Goal: Transaction & Acquisition: Register for event/course

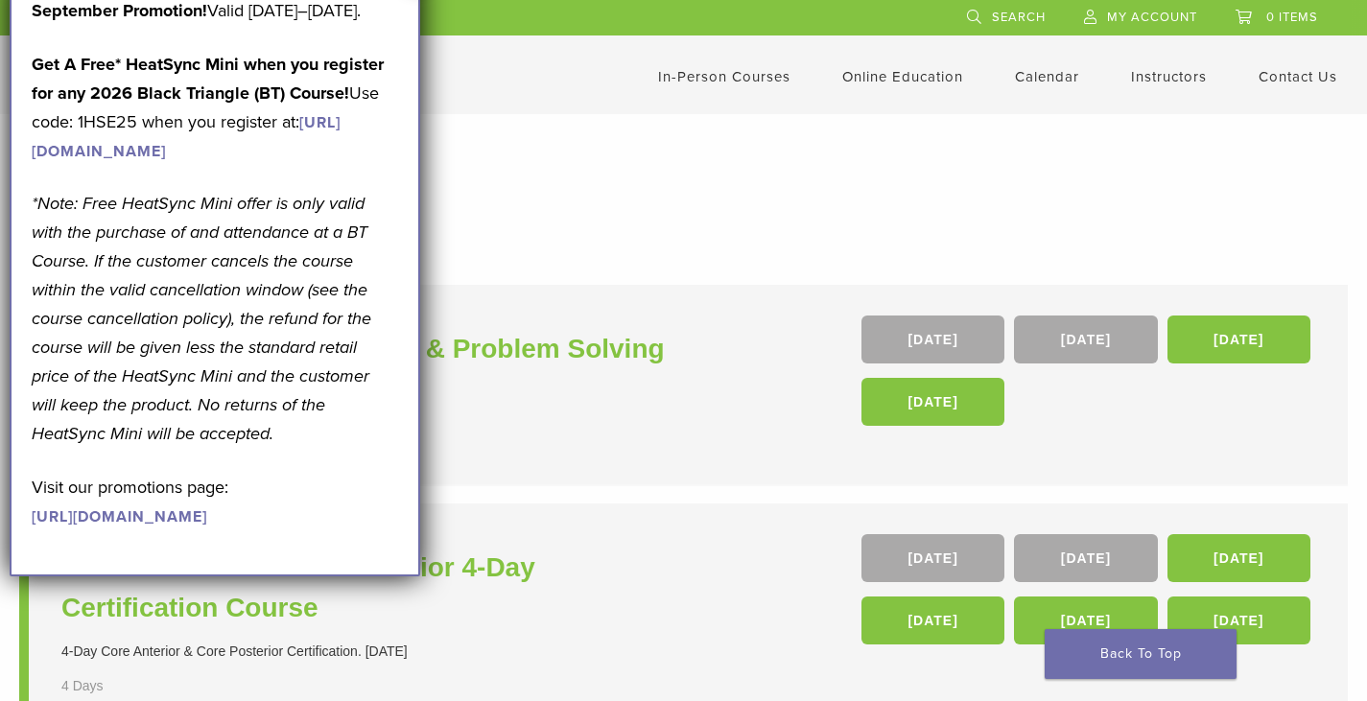
click at [290, 165] on p "Get A Free* HeatSync Mini when you register for any 2026 Black Triangle (BT) Co…" at bounding box center [215, 107] width 366 height 115
click at [309, 24] on p "September Promotion! Valid [DATE]–[DATE]." at bounding box center [215, 10] width 366 height 29
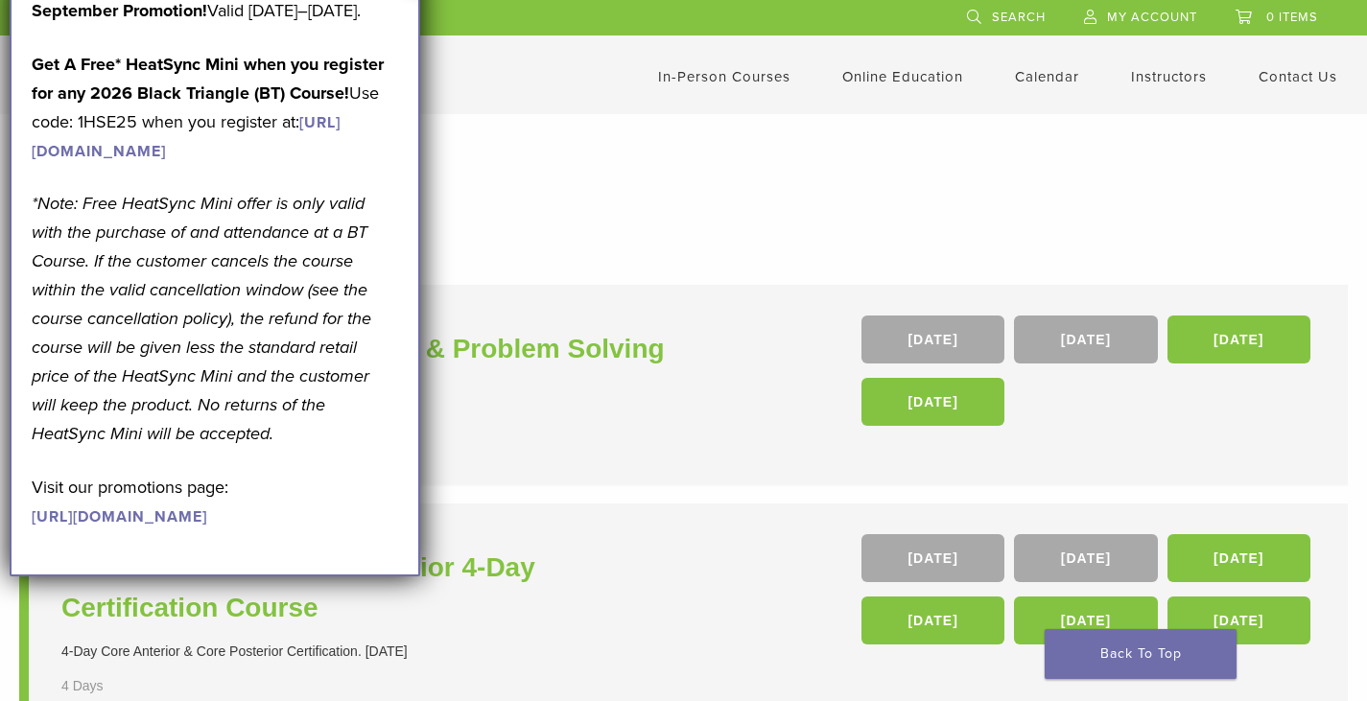
click at [303, 165] on p "Get A Free* HeatSync Mini when you register for any 2026 Black Triangle (BT) Co…" at bounding box center [215, 107] width 366 height 115
click at [347, 165] on p "Get A Free* HeatSync Mini when you register for any 2026 Black Triangle (BT) Co…" at bounding box center [215, 107] width 366 height 115
click at [1119, 642] on link "Back To Top" at bounding box center [1141, 654] width 192 height 50
